Goal: Find specific page/section: Find specific page/section

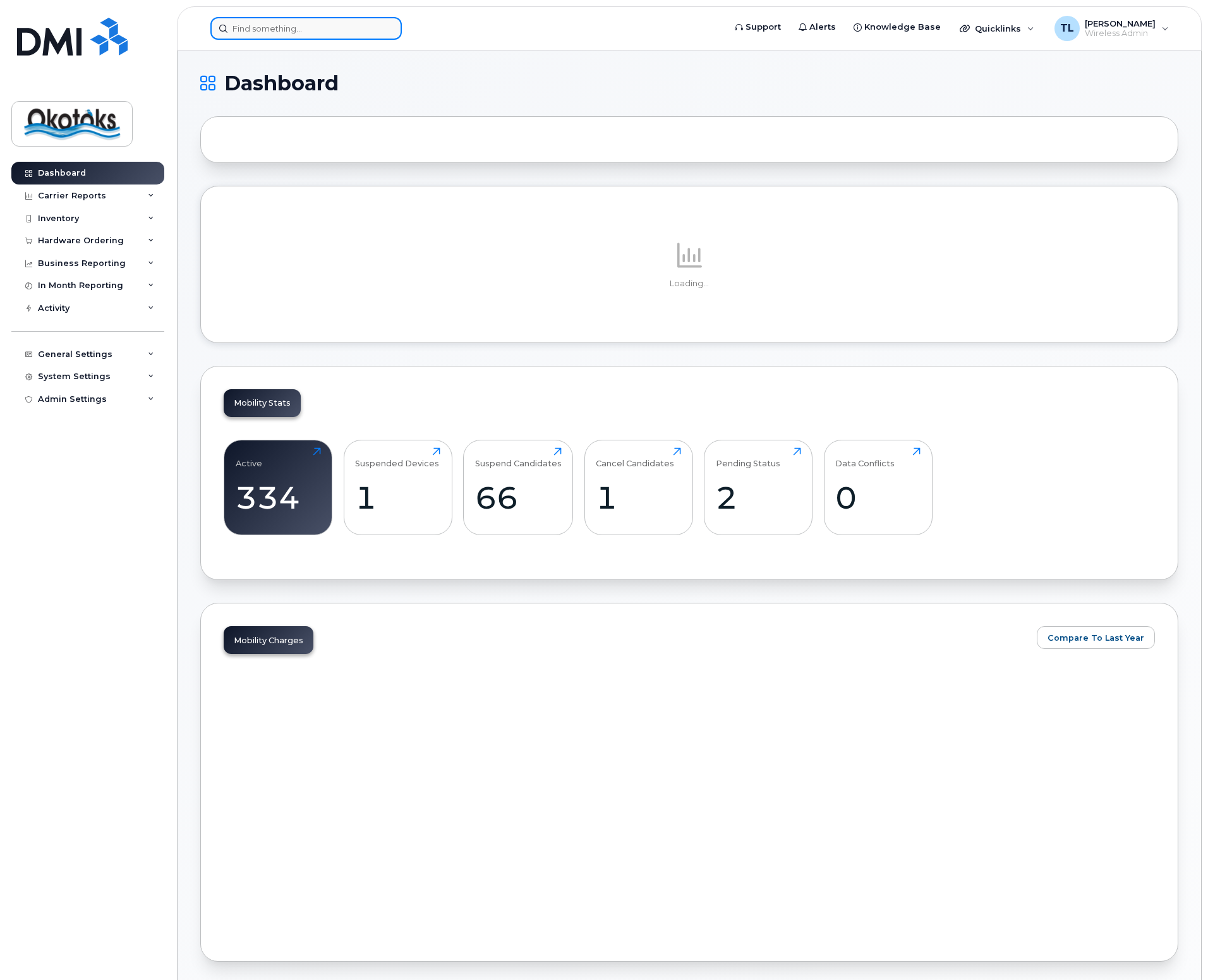
click at [307, 29] on input at bounding box center [305, 28] width 191 height 23
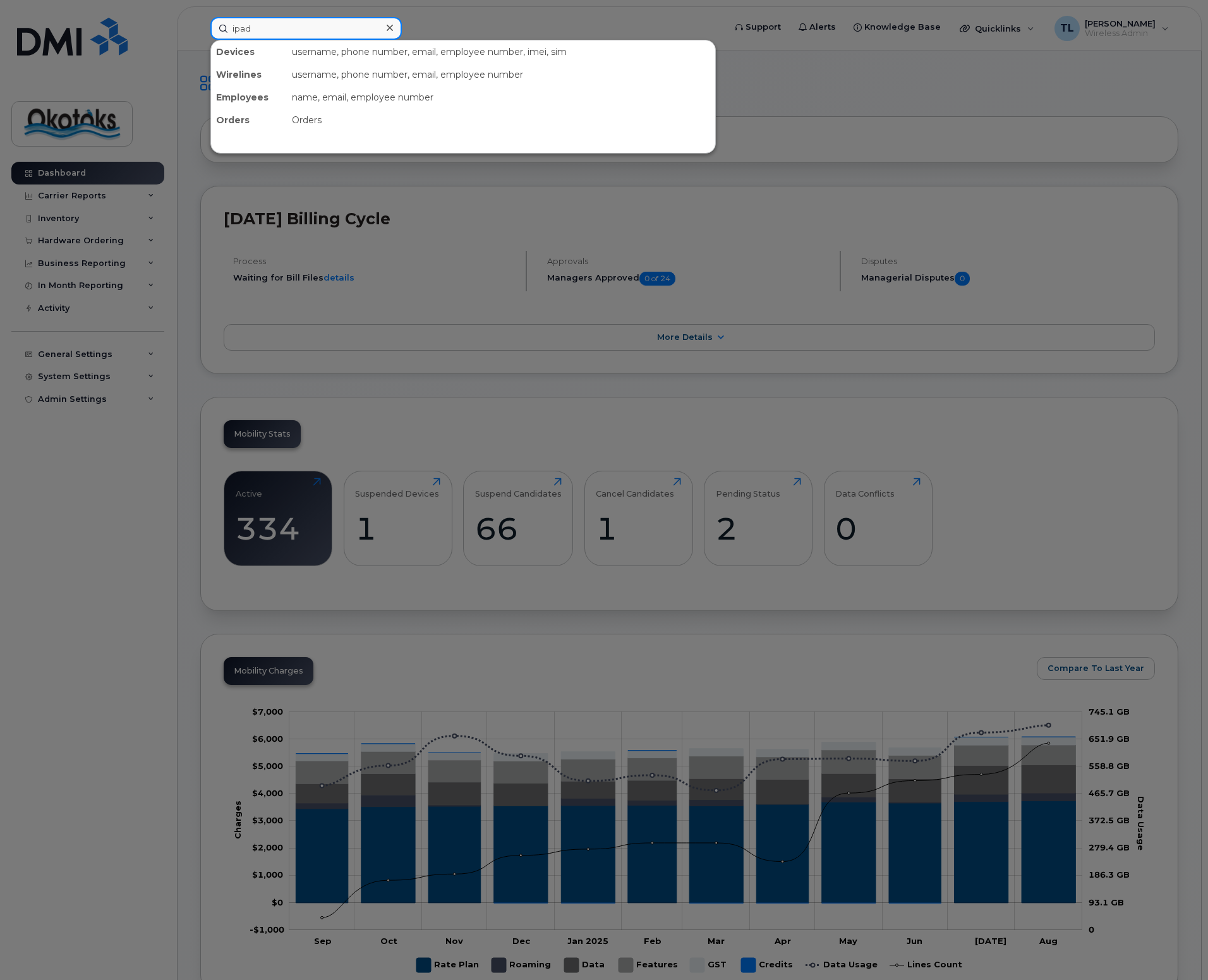
type input "ipad"
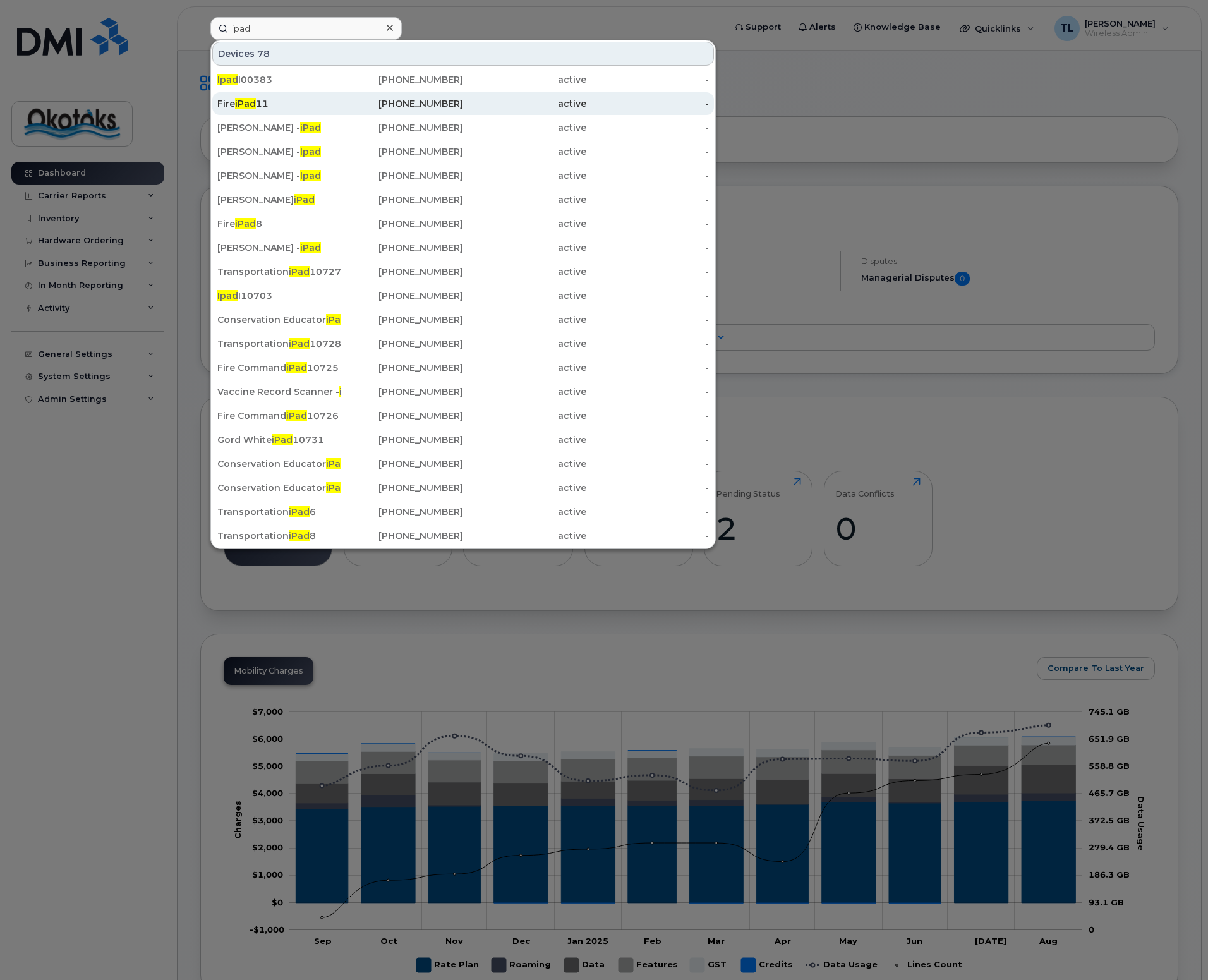
click at [250, 100] on span "iPad" at bounding box center [245, 103] width 21 height 11
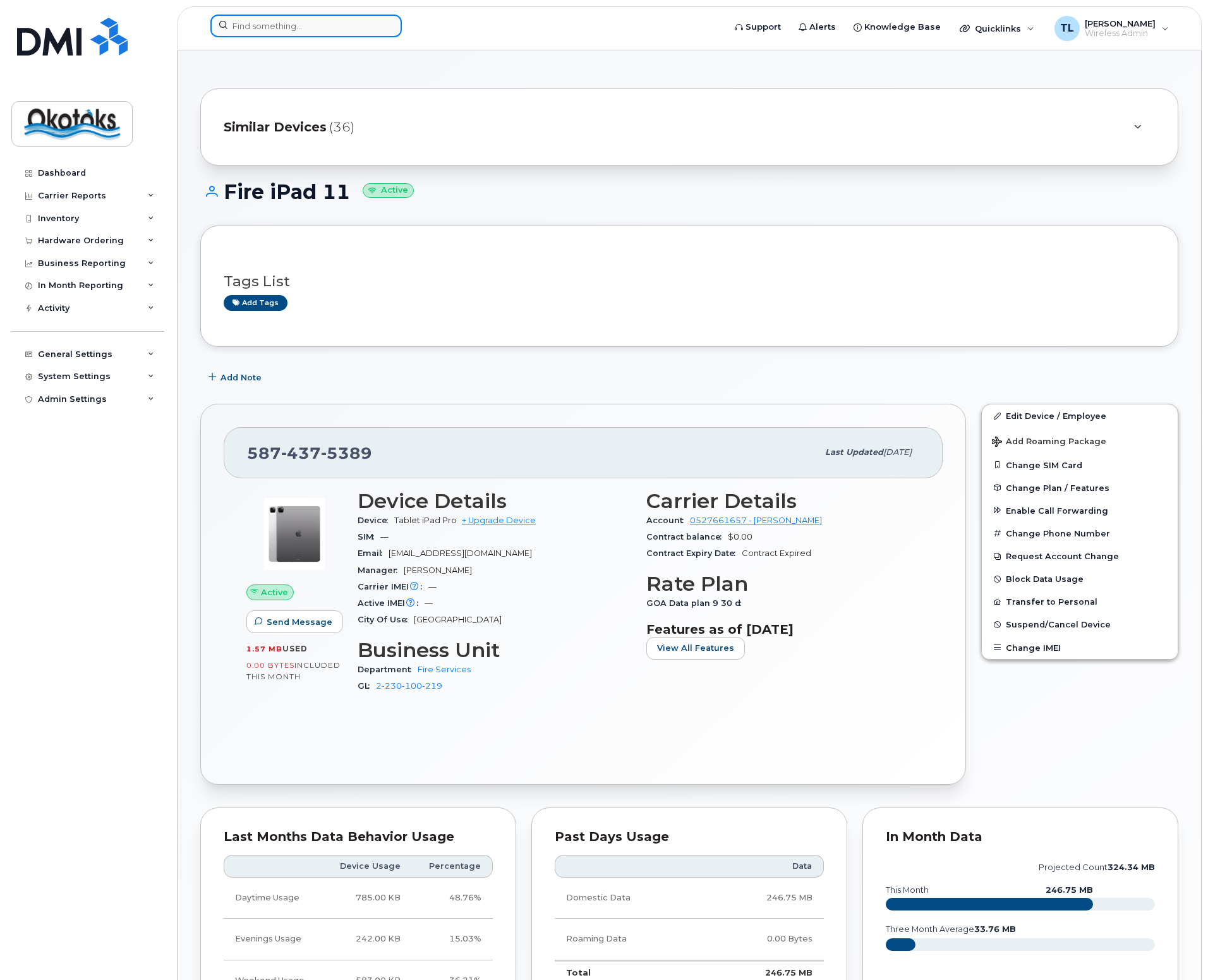
click at [273, 27] on input at bounding box center [305, 26] width 191 height 23
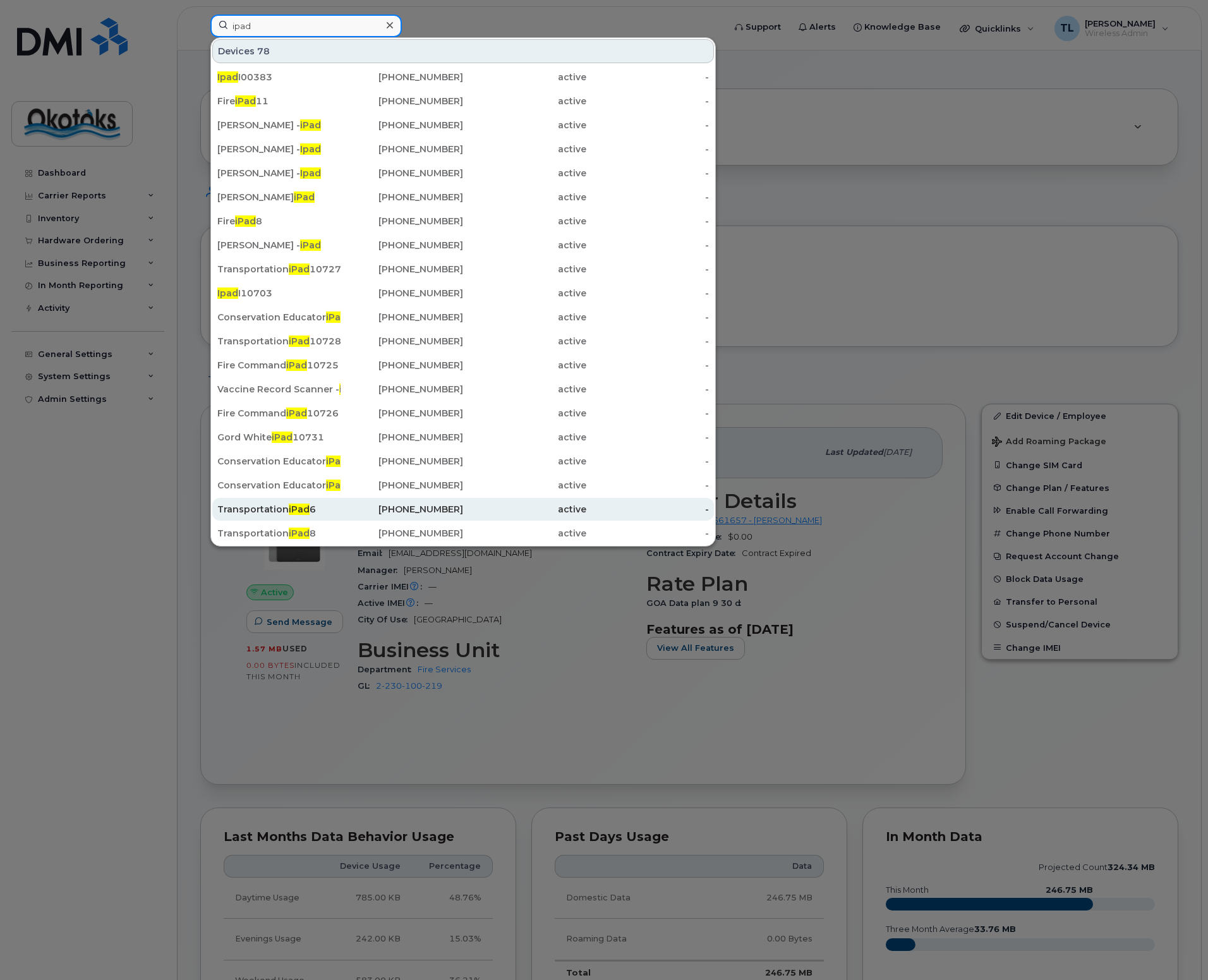
type input "ipad"
click at [268, 508] on div "Transportation iPad 6" at bounding box center [280, 509] width 124 height 13
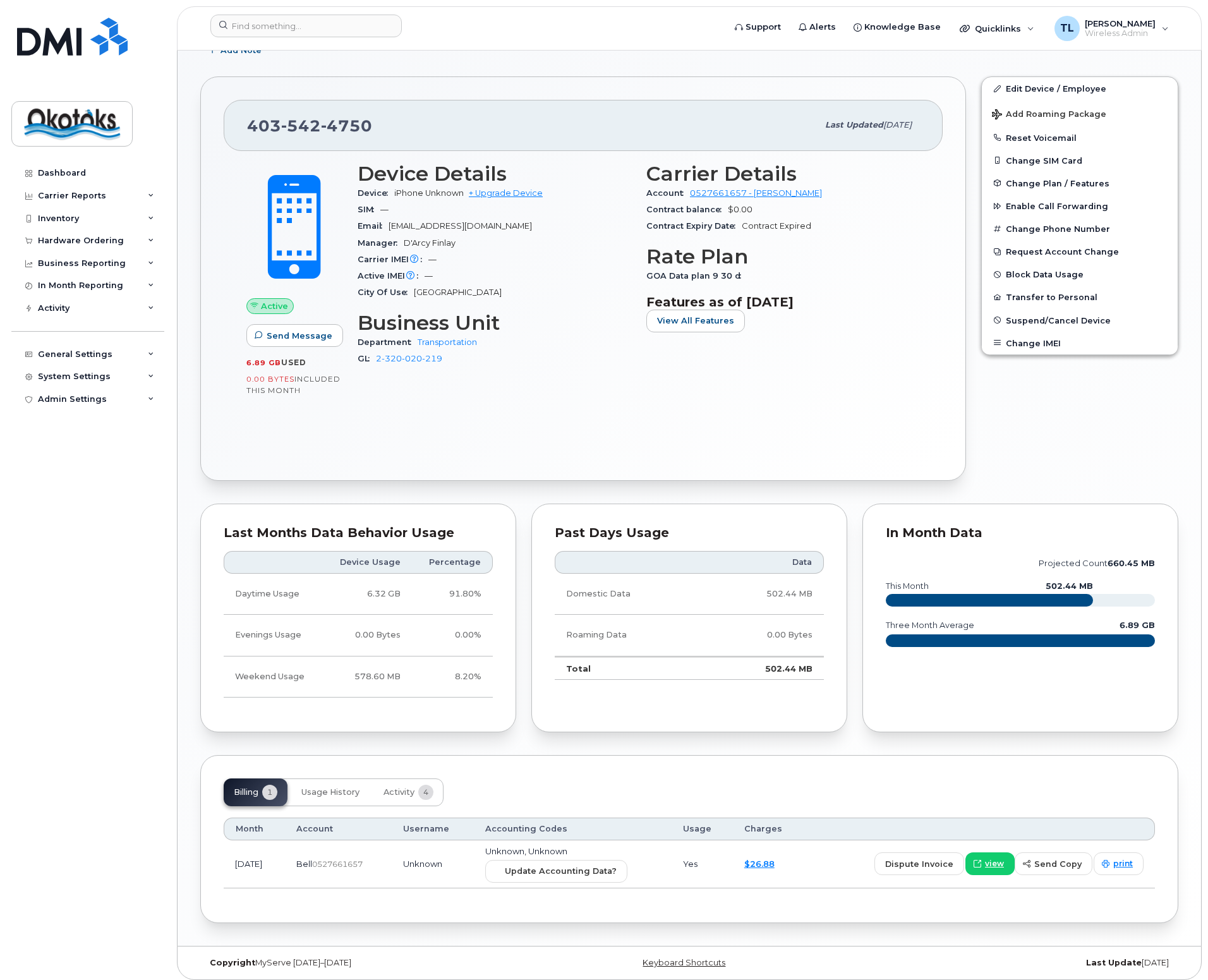
scroll to position [334, 0]
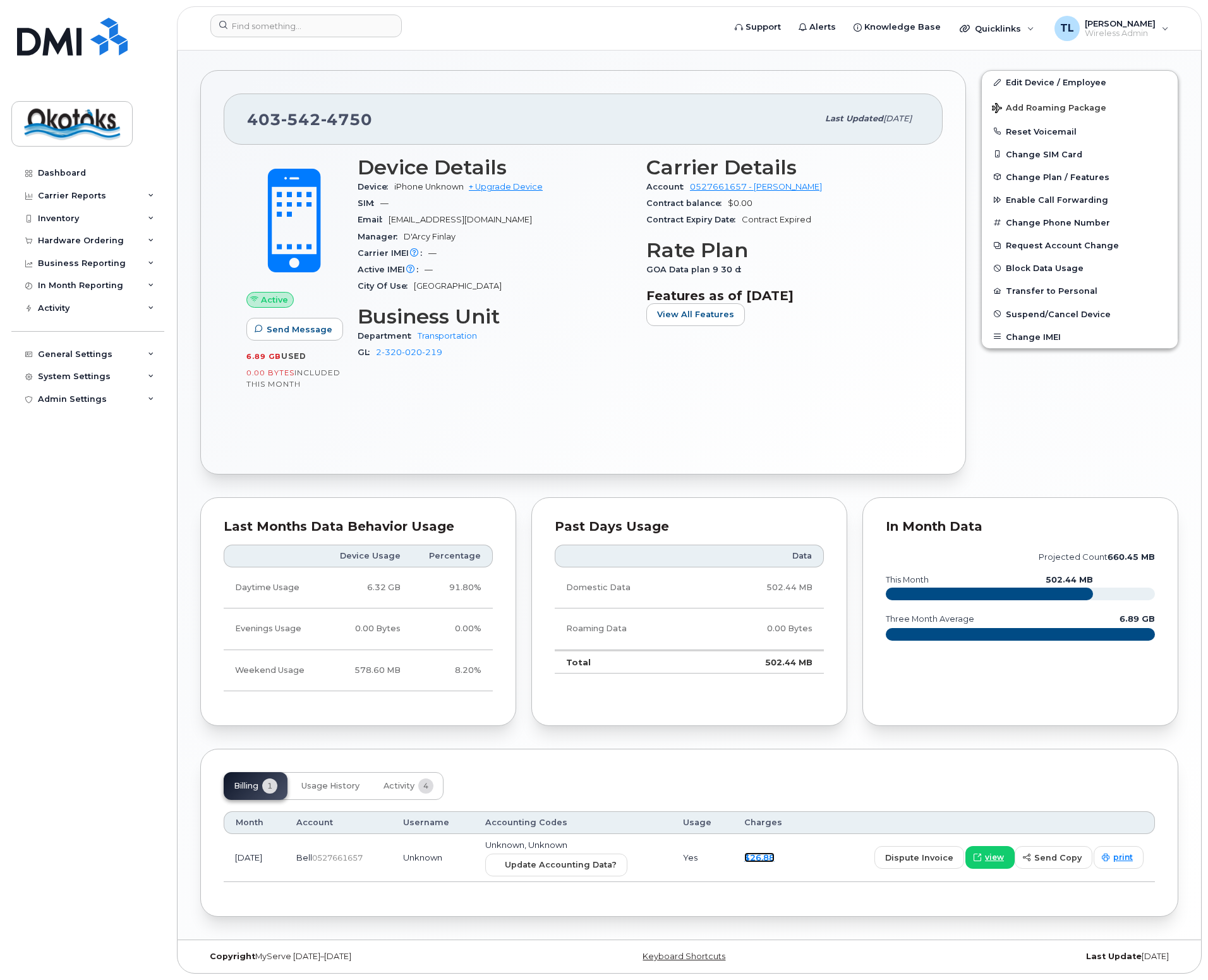
click at [773, 857] on link "$26.88" at bounding box center [759, 857] width 30 height 10
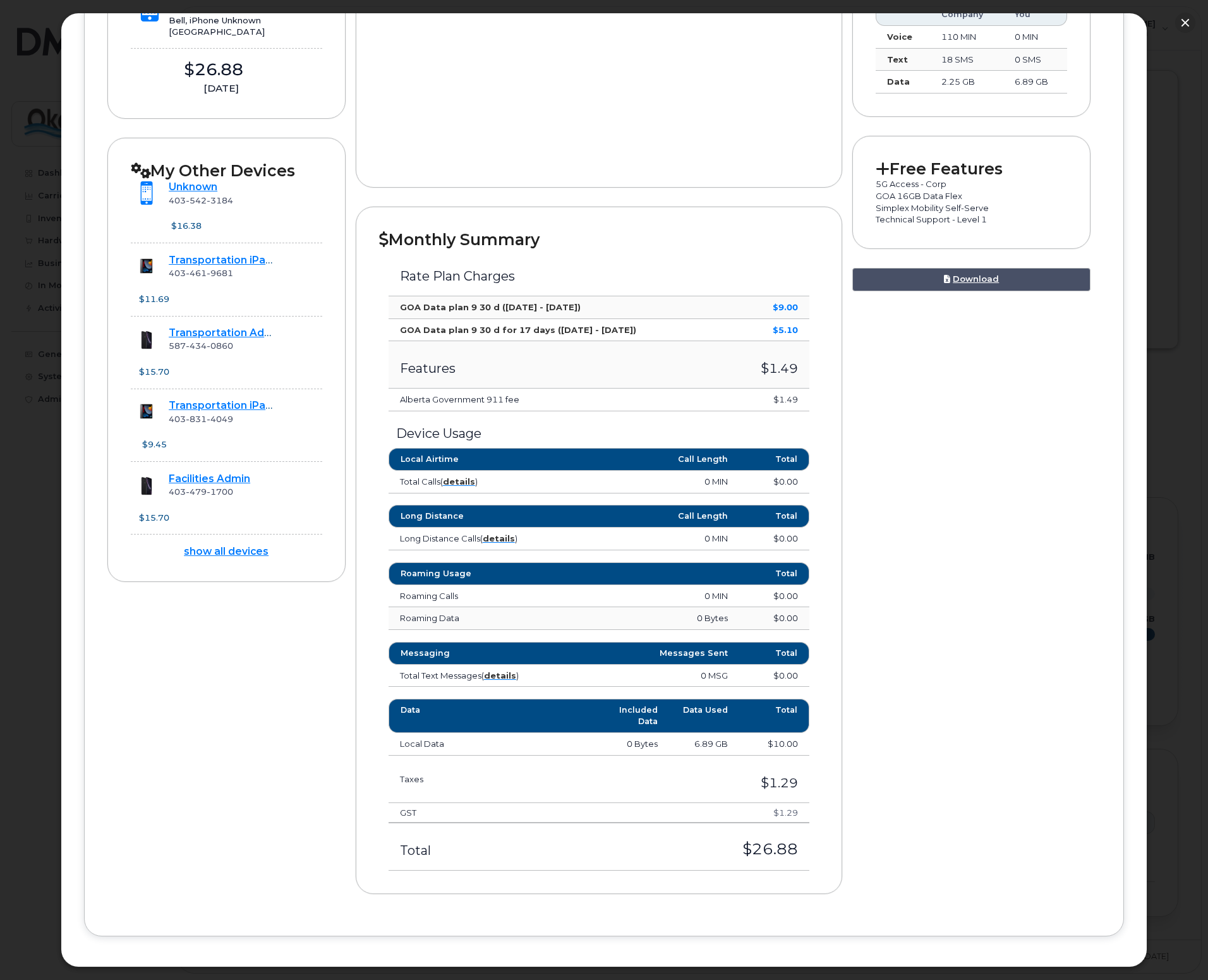
scroll to position [253, 0]
